Goal: Information Seeking & Learning: Check status

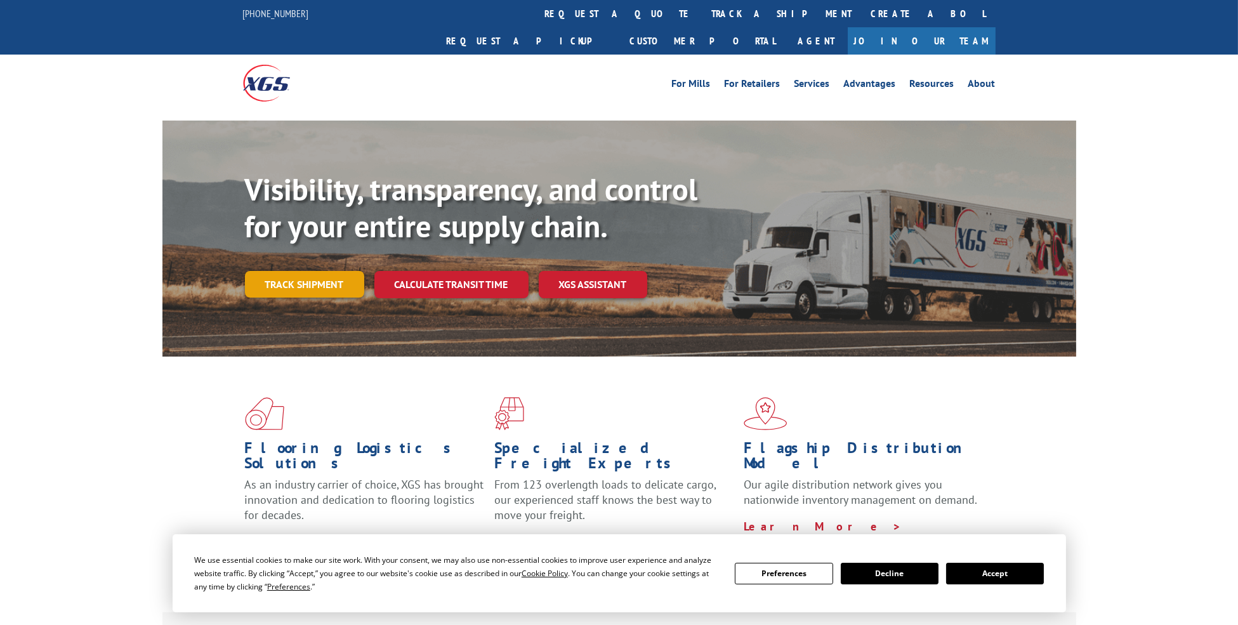
click at [312, 271] on link "Track shipment" at bounding box center [304, 284] width 119 height 27
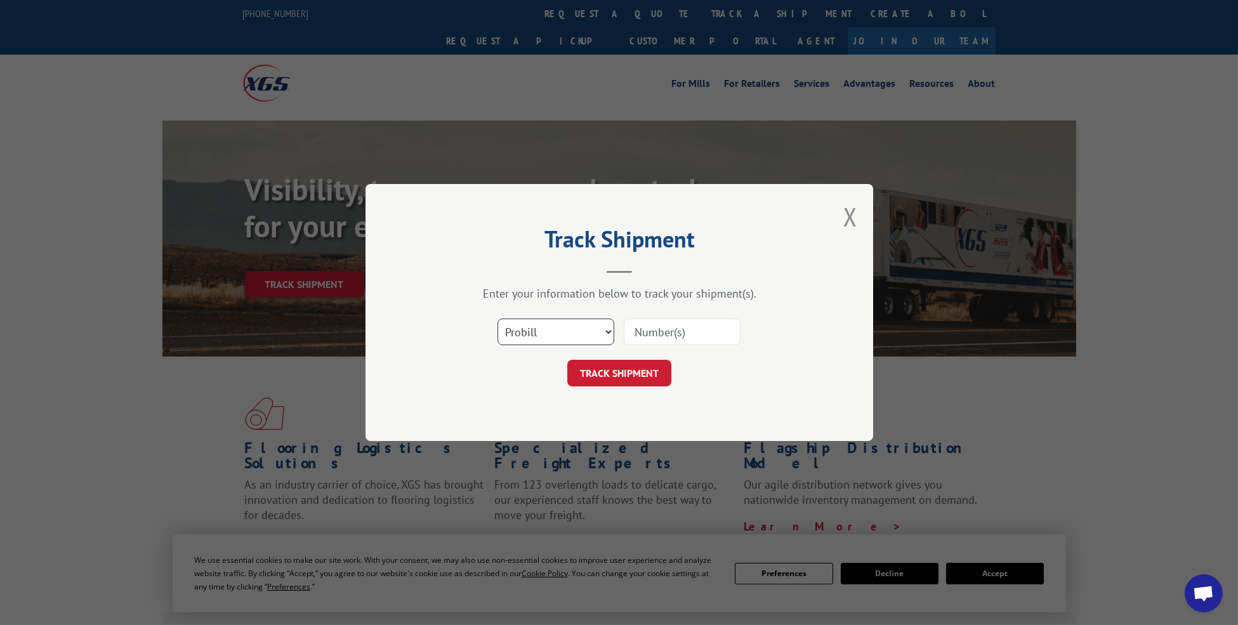
click at [569, 326] on select "Select category... Probill BOL PO" at bounding box center [556, 332] width 117 height 27
select select "po"
click at [498, 319] on select "Select category... Probill BOL PO" at bounding box center [556, 332] width 117 height 27
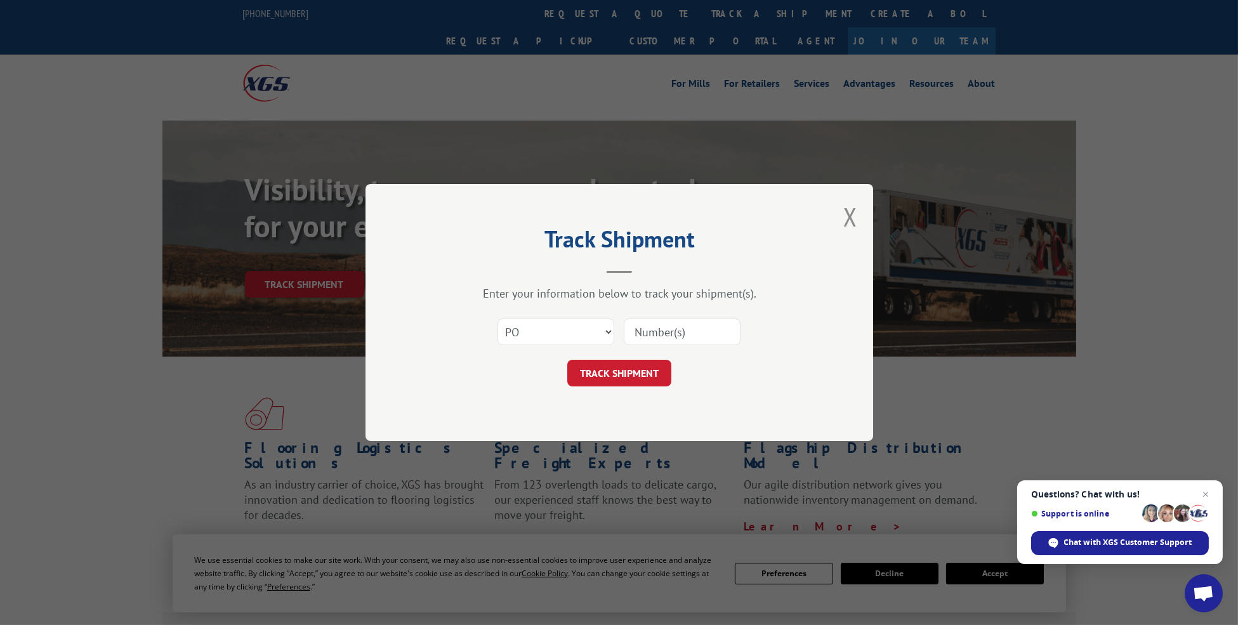
click at [676, 335] on input at bounding box center [682, 332] width 117 height 27
paste input "14529245"
type input "14529245"
click at [619, 376] on button "TRACK SHIPMENT" at bounding box center [619, 373] width 104 height 27
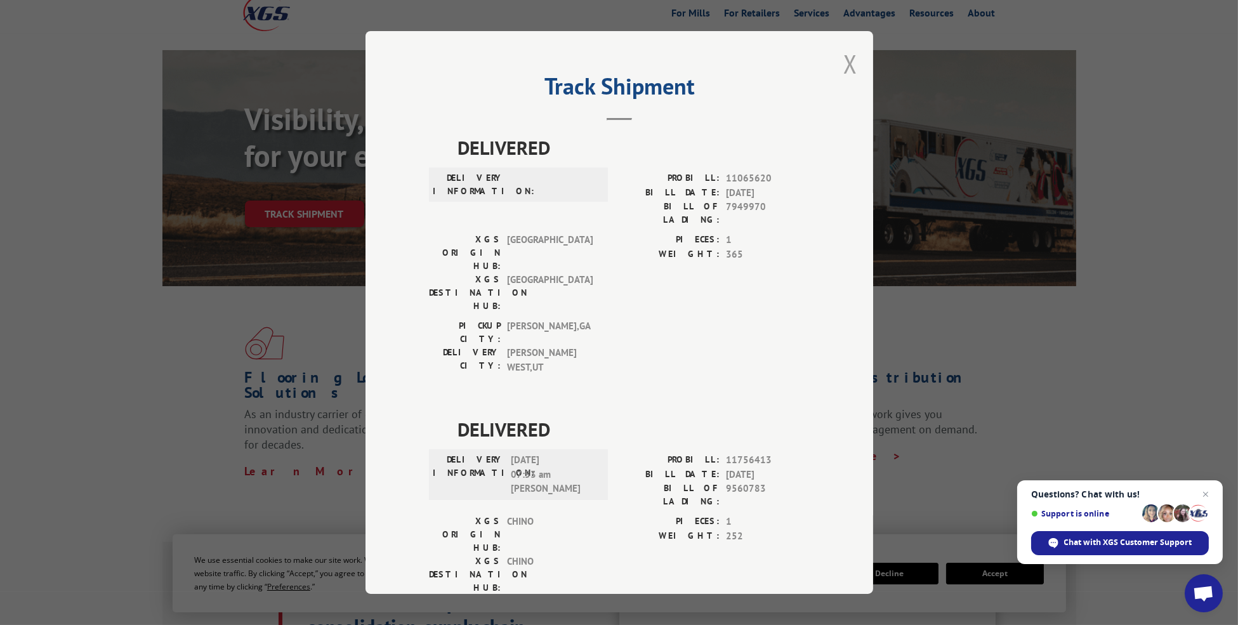
click at [846, 66] on button "Close modal" at bounding box center [851, 64] width 14 height 34
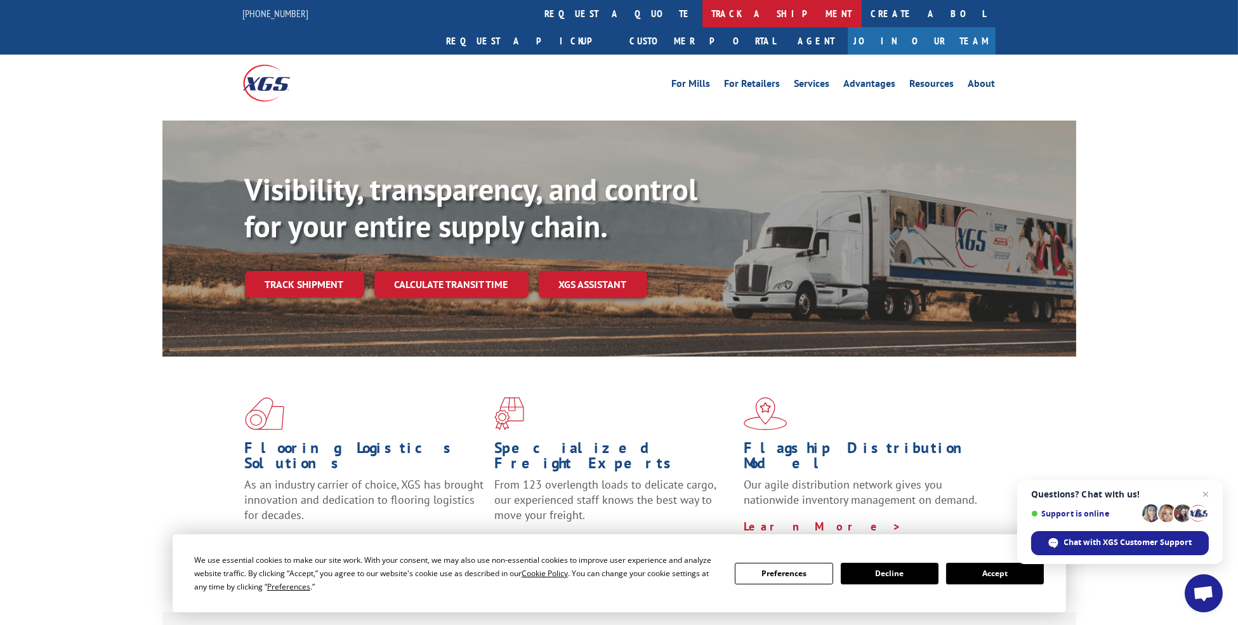
click at [703, 10] on link "track a shipment" at bounding box center [782, 13] width 159 height 27
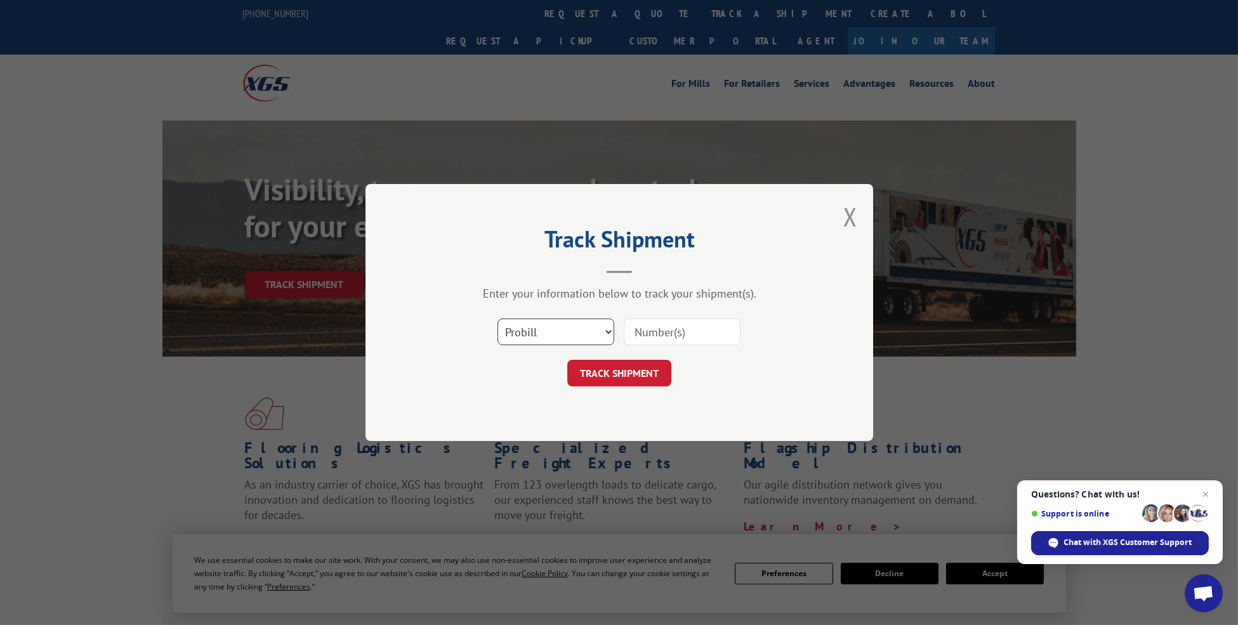
click at [546, 336] on select "Select category... Probill BOL PO" at bounding box center [556, 332] width 117 height 27
select select "po"
click at [498, 319] on select "Select category... Probill BOL PO" at bounding box center [556, 332] width 117 height 27
click at [667, 332] on input at bounding box center [682, 332] width 117 height 27
paste input "14529552"
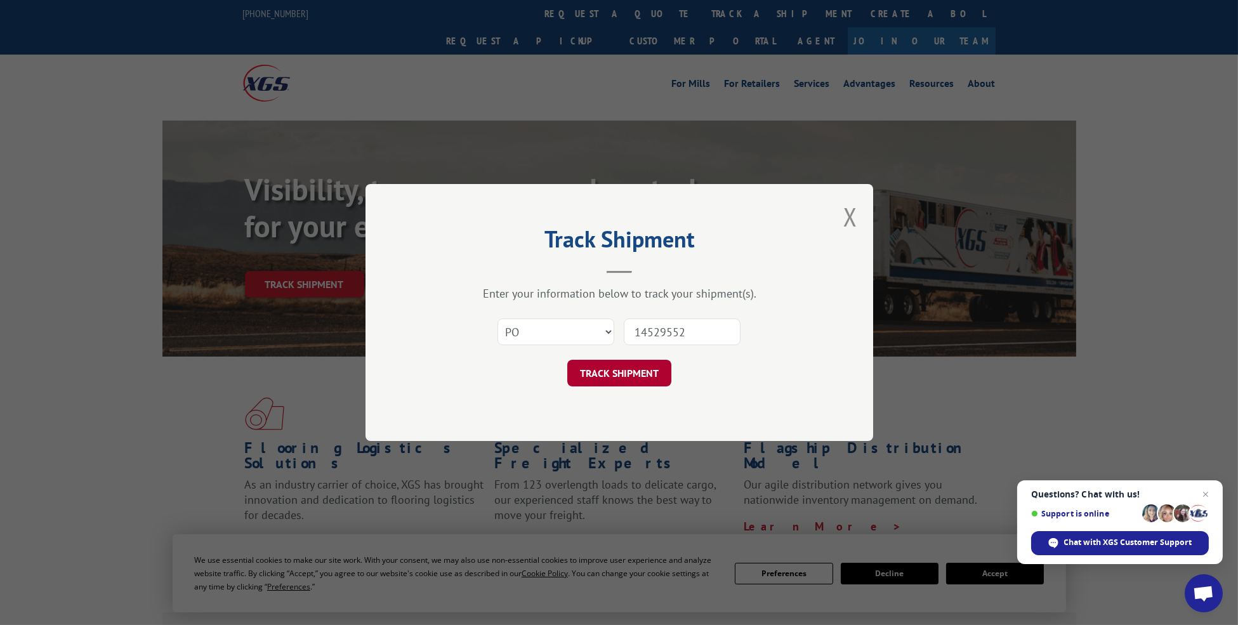
type input "14529552"
click at [631, 368] on button "TRACK SHIPMENT" at bounding box center [619, 373] width 104 height 27
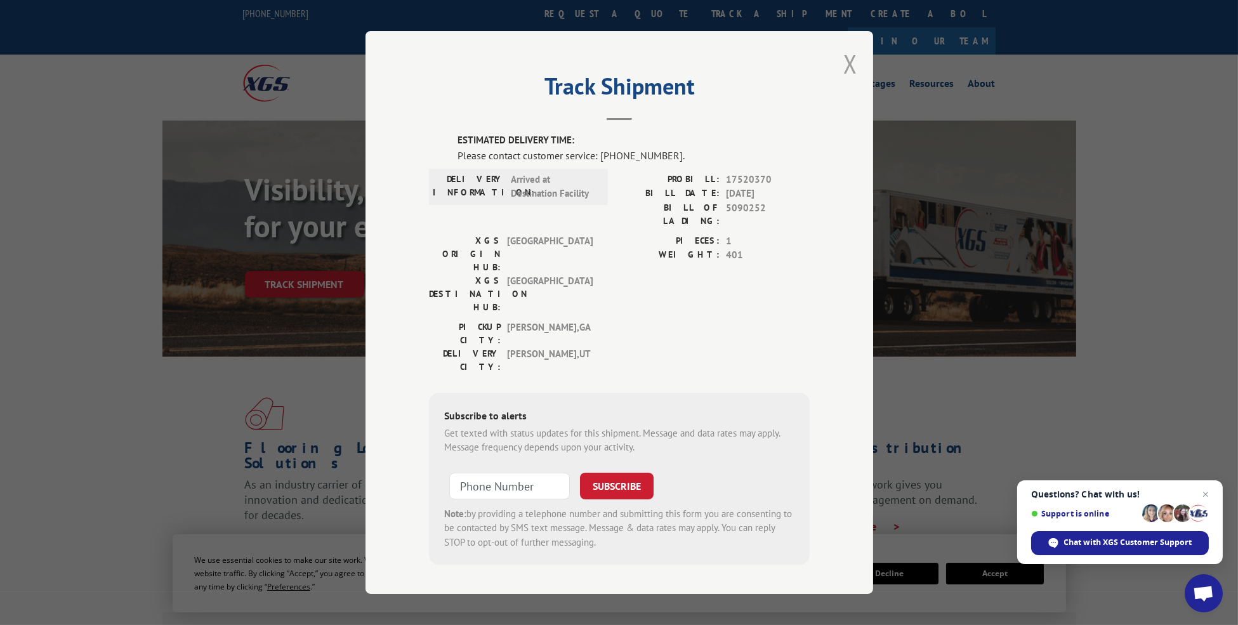
click at [844, 71] on button "Close modal" at bounding box center [851, 64] width 14 height 34
